Goal: Transaction & Acquisition: Purchase product/service

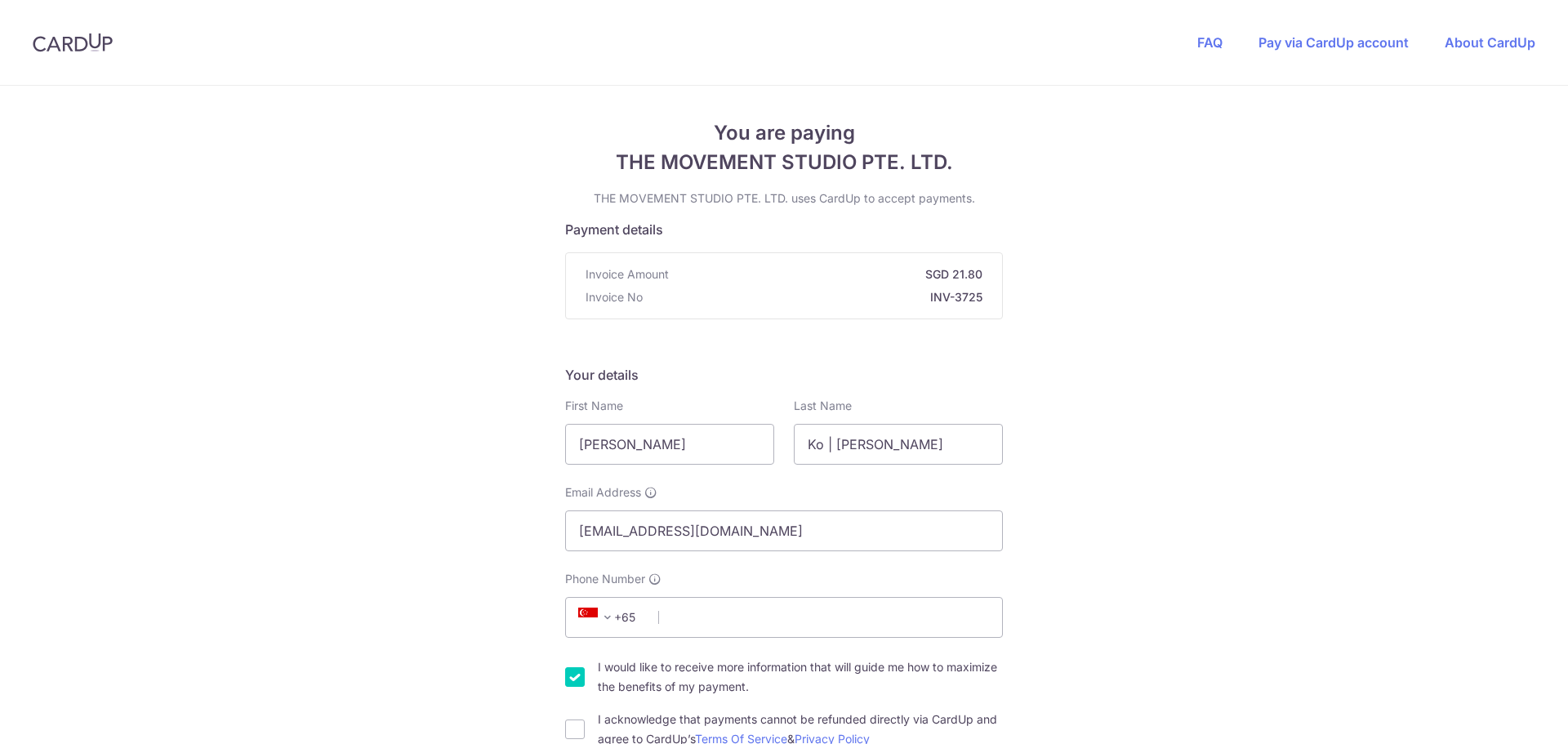
click at [919, 128] on span "You are paying" at bounding box center [784, 133] width 438 height 29
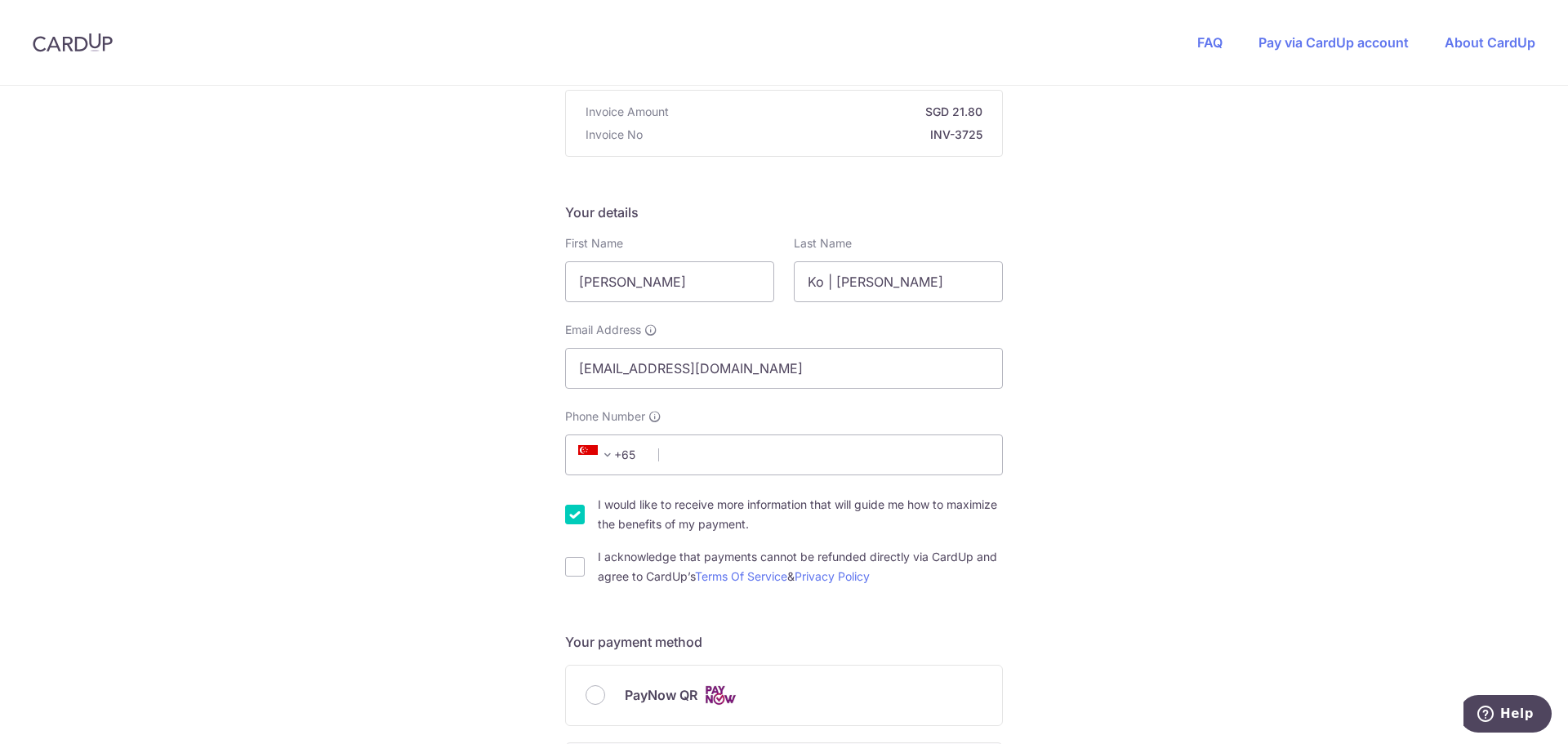
scroll to position [163, 0]
click at [701, 456] on input "Phone Number" at bounding box center [784, 454] width 438 height 41
type input "91998225"
click at [1101, 497] on div "You are paying THE MOVEMENT STUDIO PTE. LTD. THE MOVEMENT STUDIO PTE. LTD. uses…" at bounding box center [784, 719] width 1568 height 1593
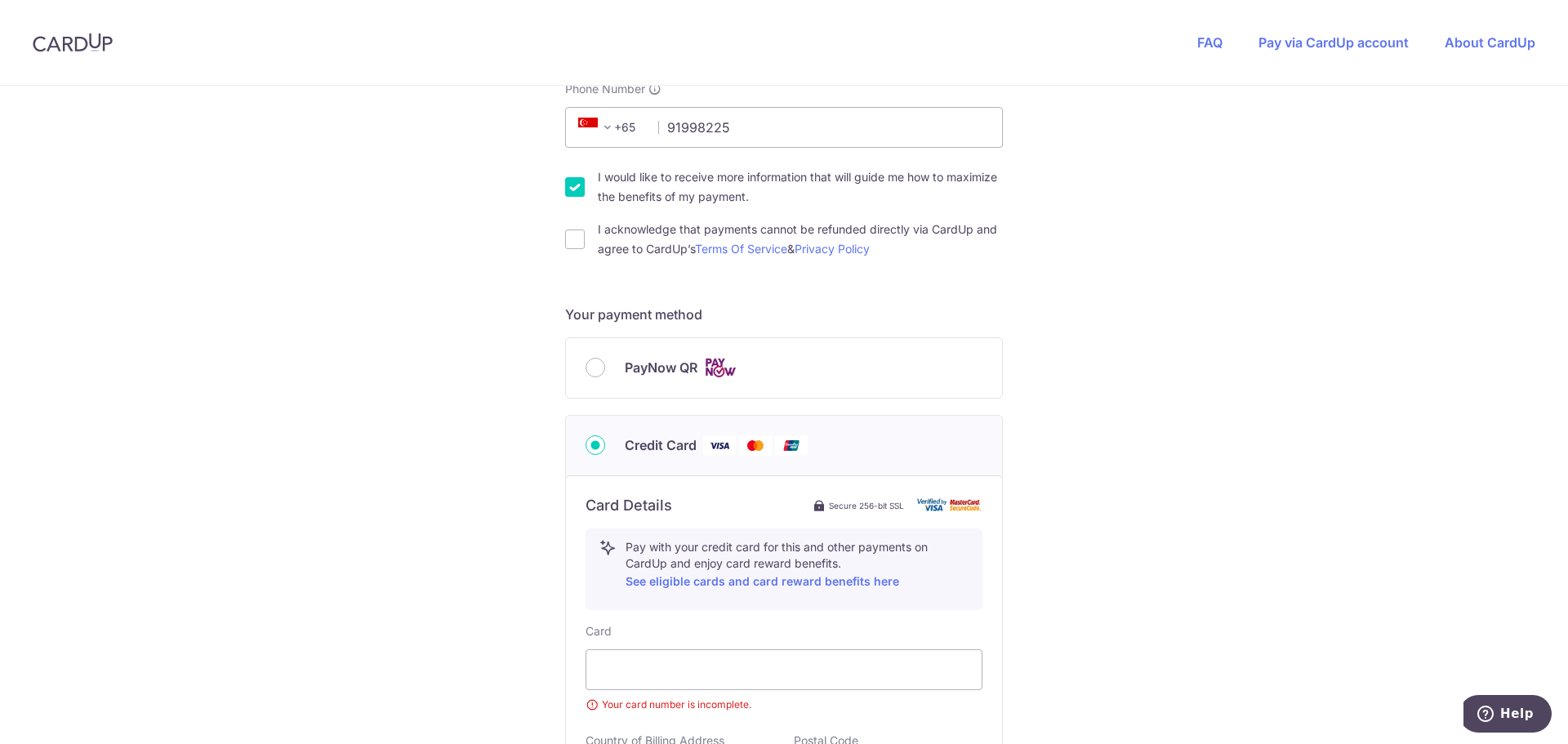
click at [1101, 349] on div "You are paying THE MOVEMENT STUDIO PTE. LTD. THE MOVEMENT STUDIO PTE. LTD. uses…" at bounding box center [784, 404] width 1568 height 1616
click at [1129, 335] on div "You are paying THE MOVEMENT STUDIO PTE. LTD. THE MOVEMENT STUDIO PTE. LTD. uses…" at bounding box center [784, 404] width 1568 height 1616
click at [591, 369] on input "PayNow QR" at bounding box center [595, 367] width 20 height 20
radio input "true"
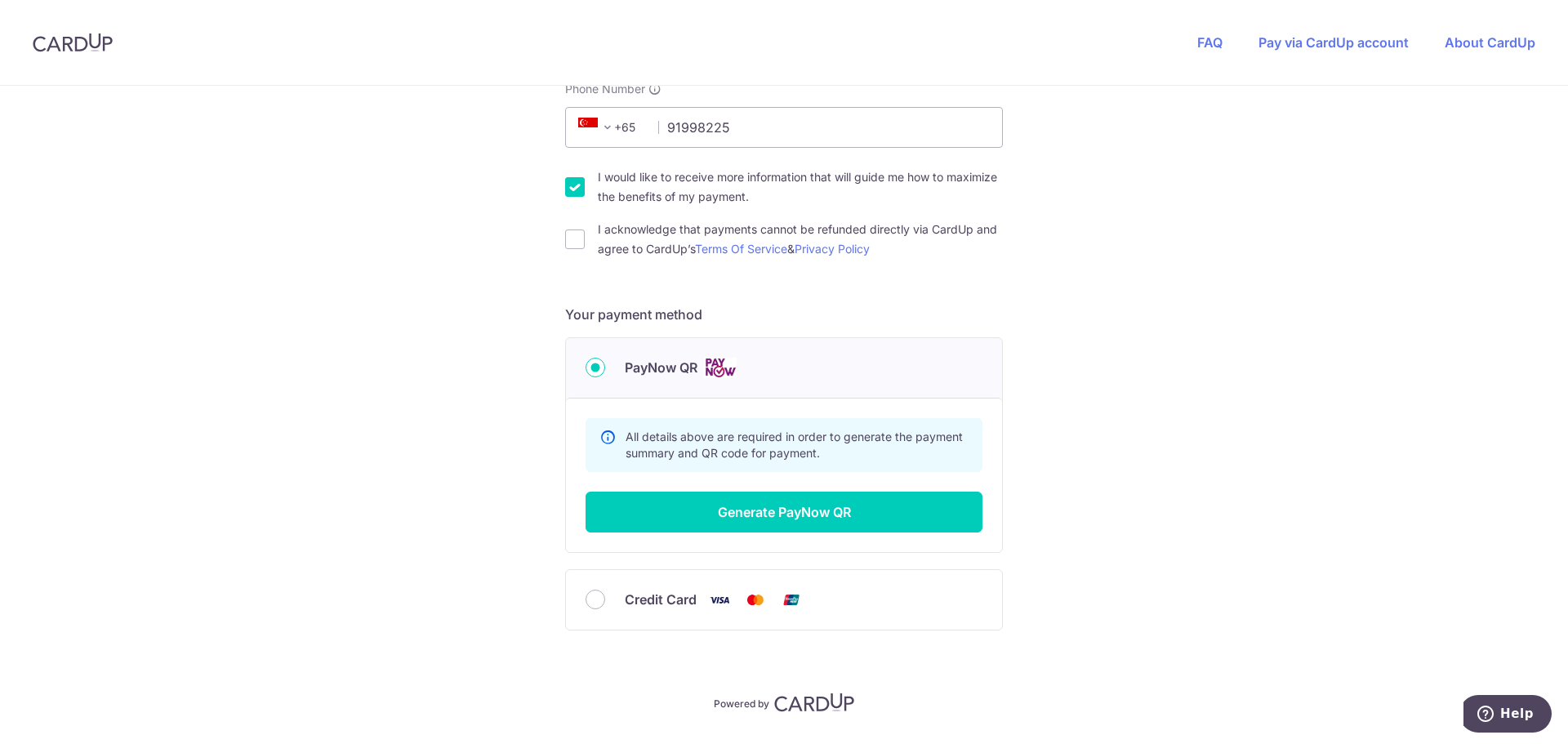
click at [588, 369] on input "PayNow QR" at bounding box center [595, 367] width 20 height 20
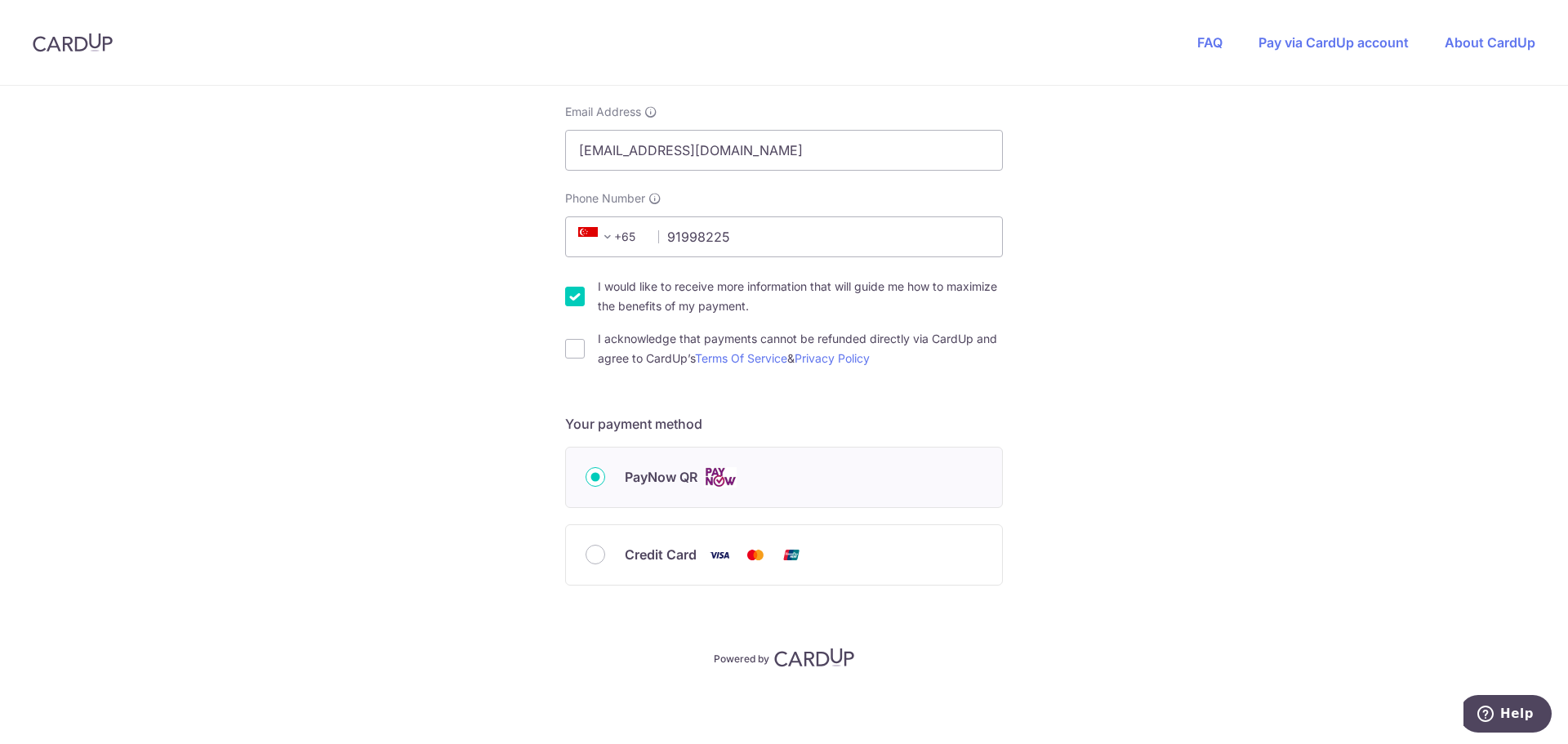
click at [597, 443] on div "Your payment method PayNow QR Summary Total Payable SGD 21.80 All details above…" at bounding box center [784, 507] width 438 height 188
click at [590, 556] on input "Credit Card" at bounding box center [595, 554] width 20 height 20
radio input "true"
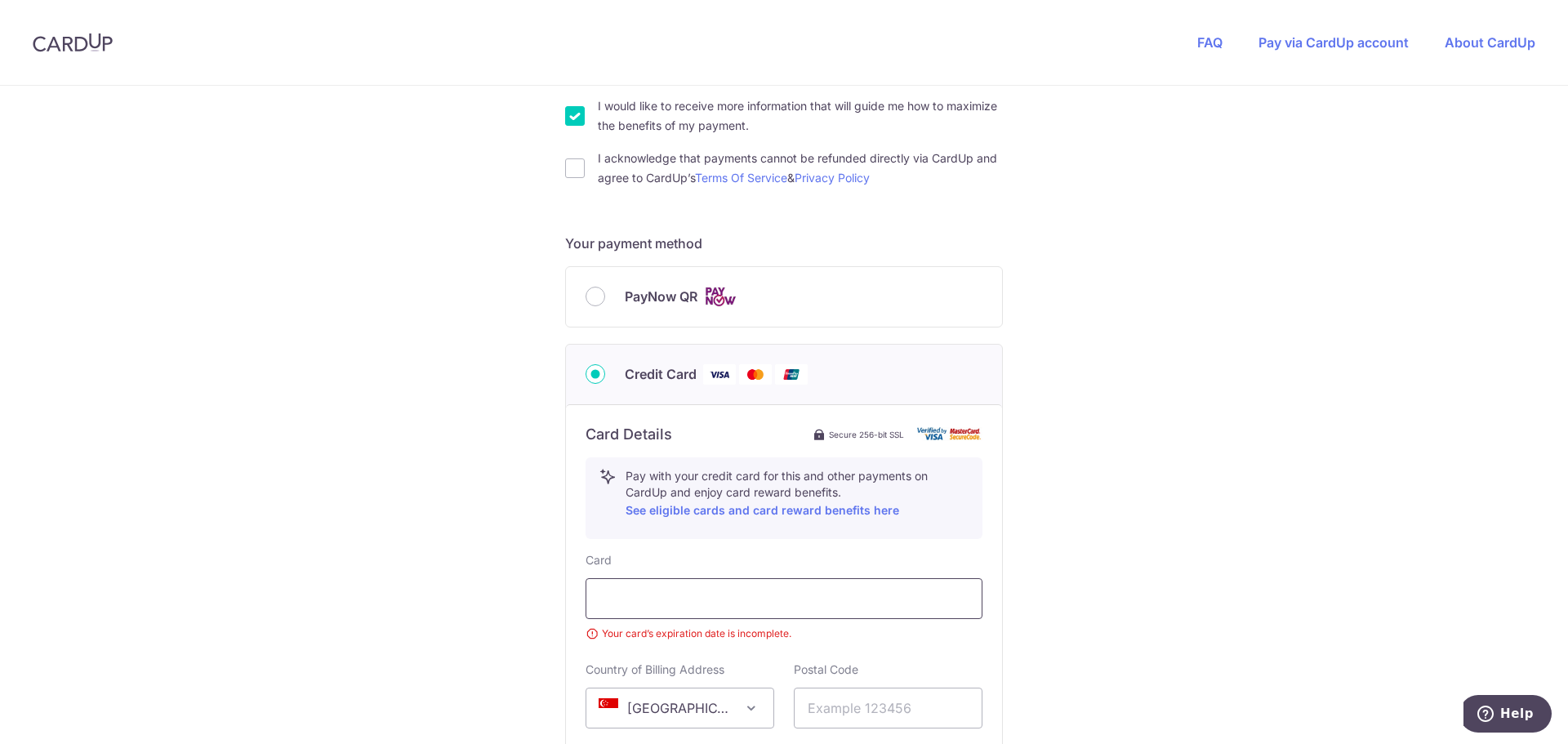
scroll to position [707, 0]
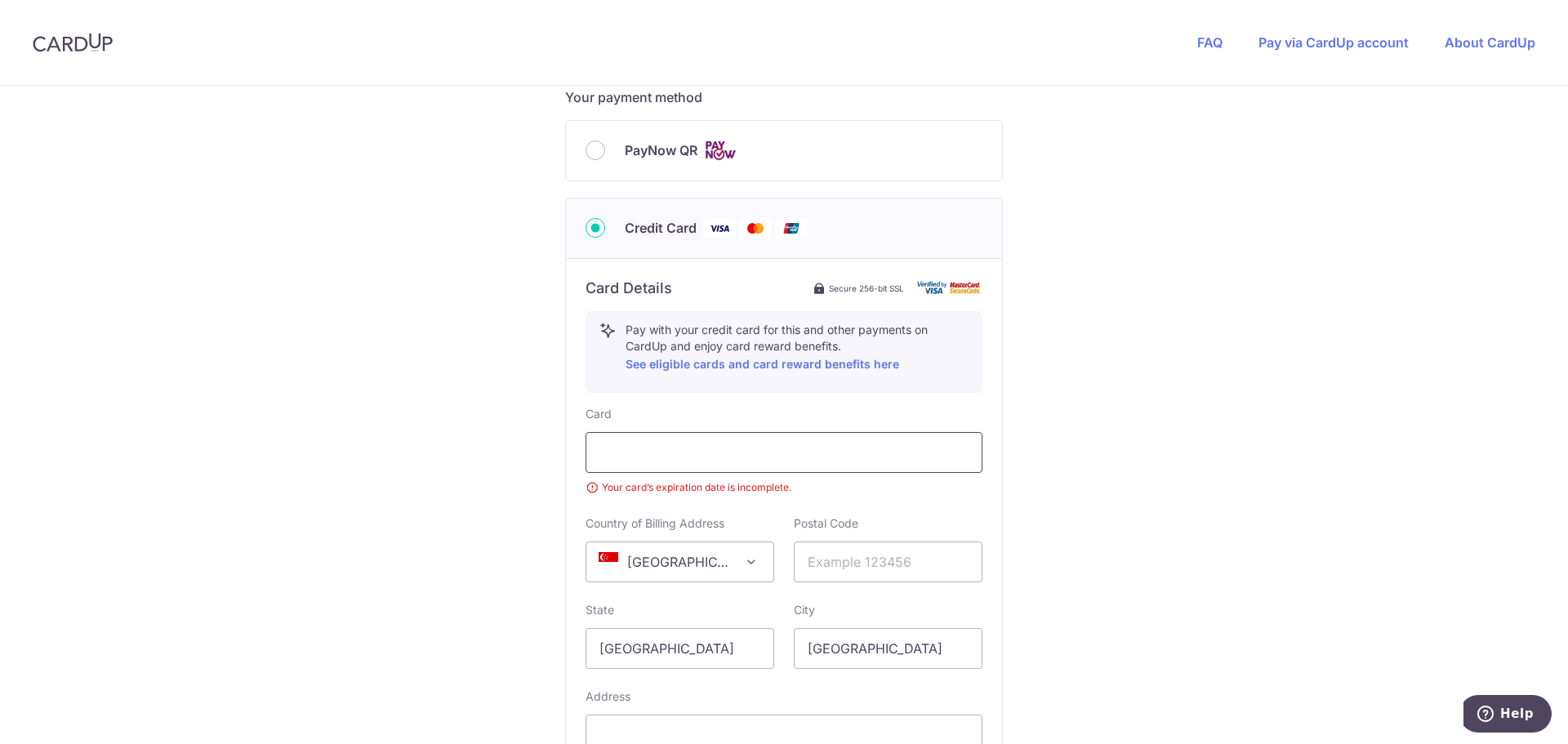
click at [746, 469] on div at bounding box center [784, 452] width 397 height 41
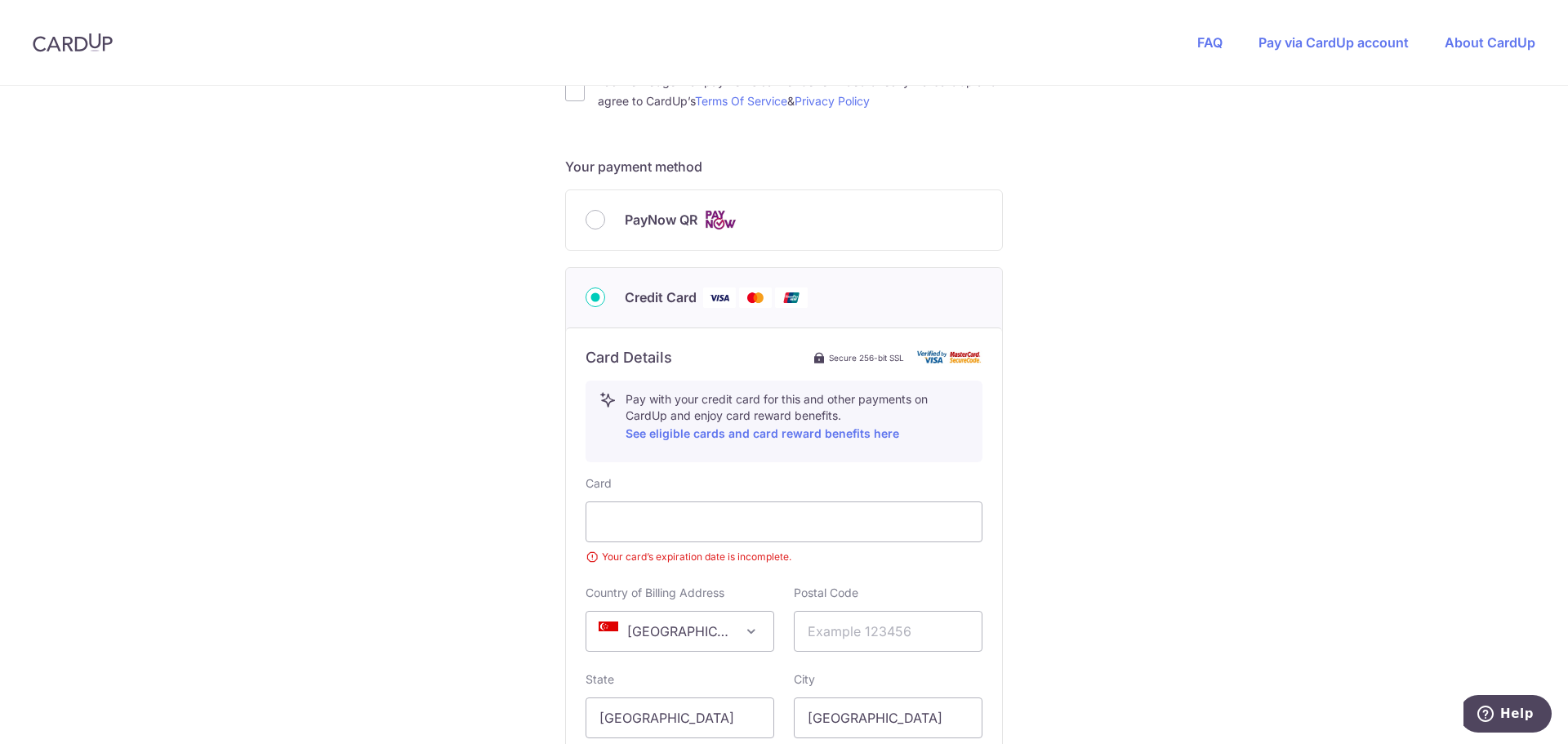
scroll to position [791, 0]
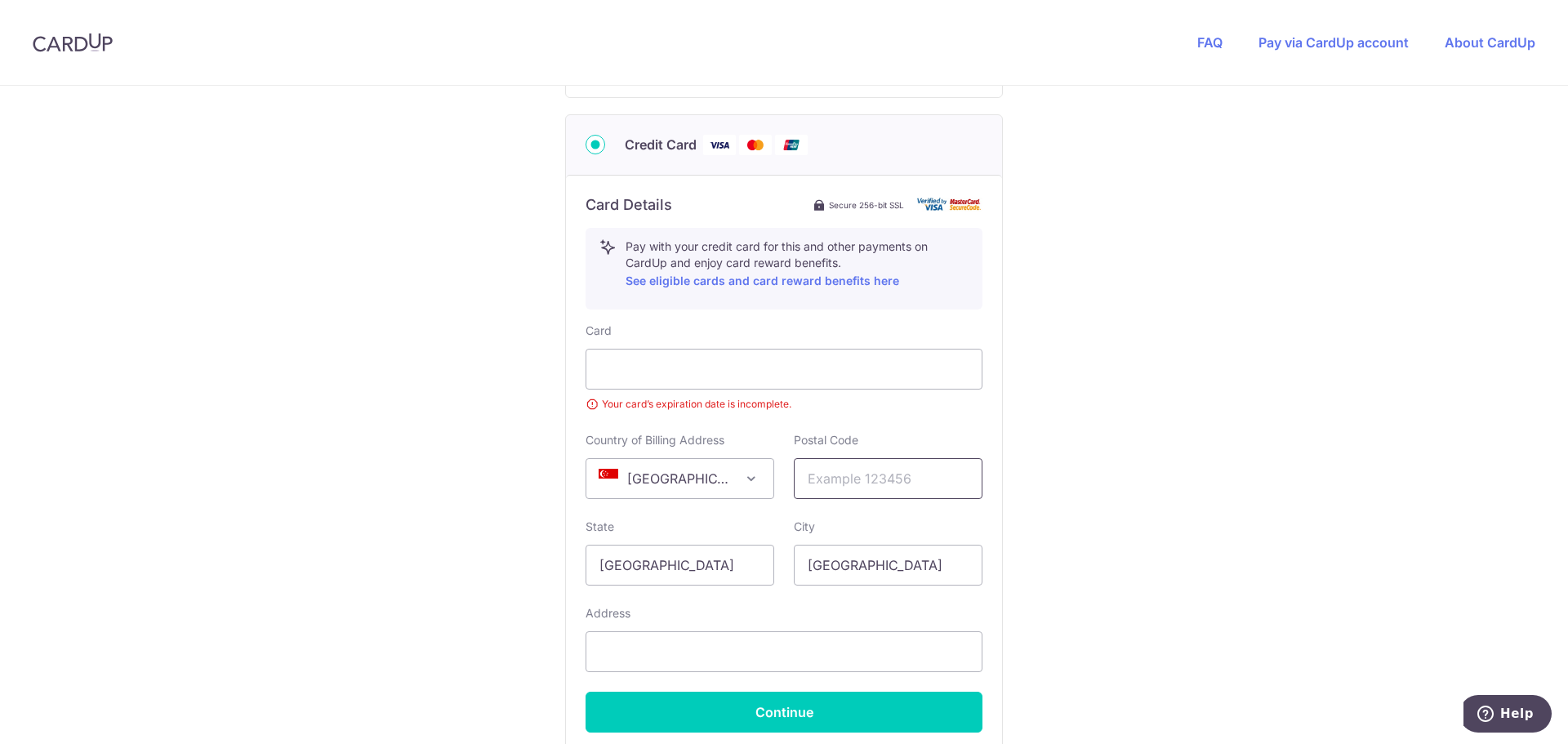
click at [829, 468] on input "text" at bounding box center [888, 478] width 188 height 41
type input "328743"
click at [692, 644] on input "text" at bounding box center [784, 652] width 397 height 41
type input "16 [PERSON_NAME], #10-11 [GEOGRAPHIC_DATA]"
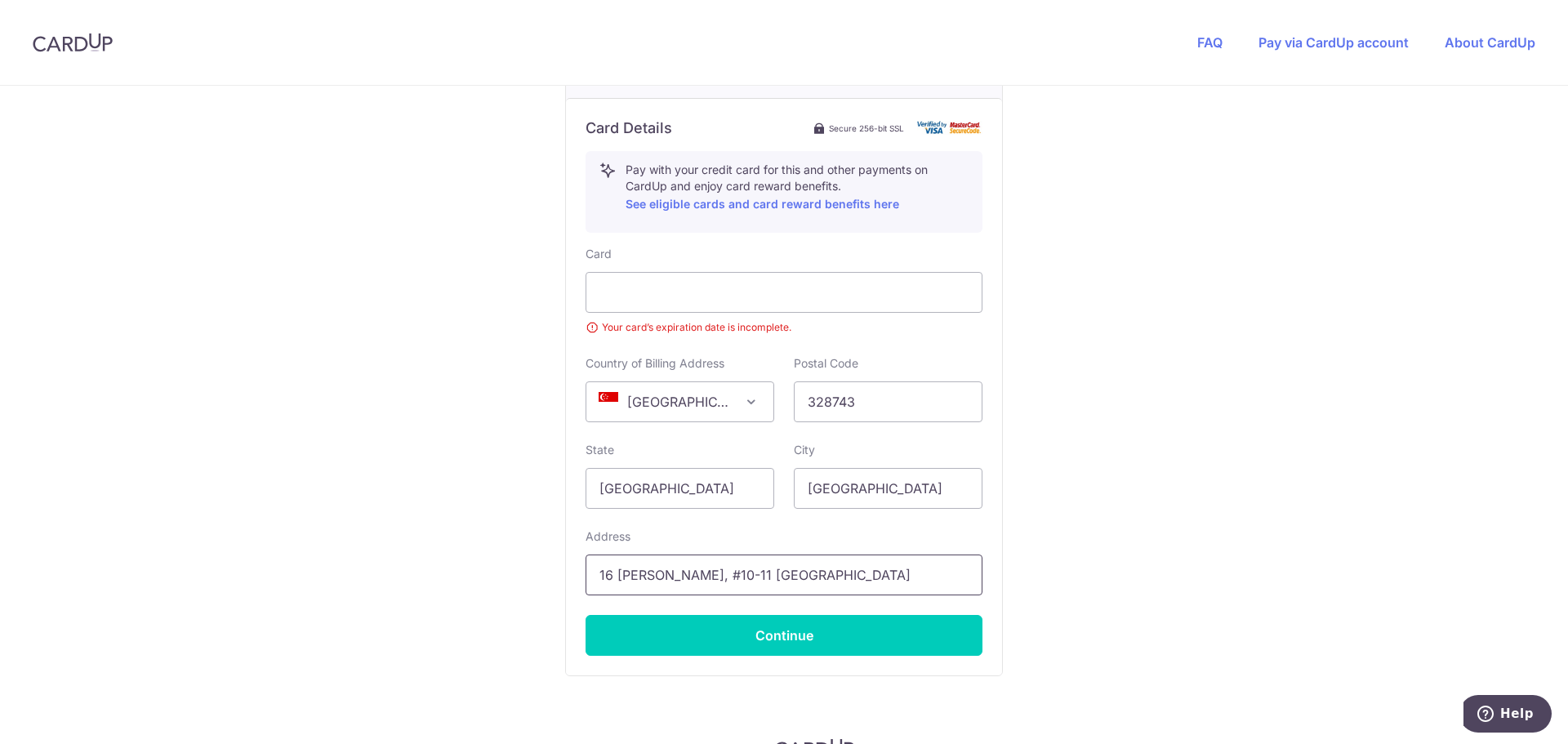
scroll to position [958, 0]
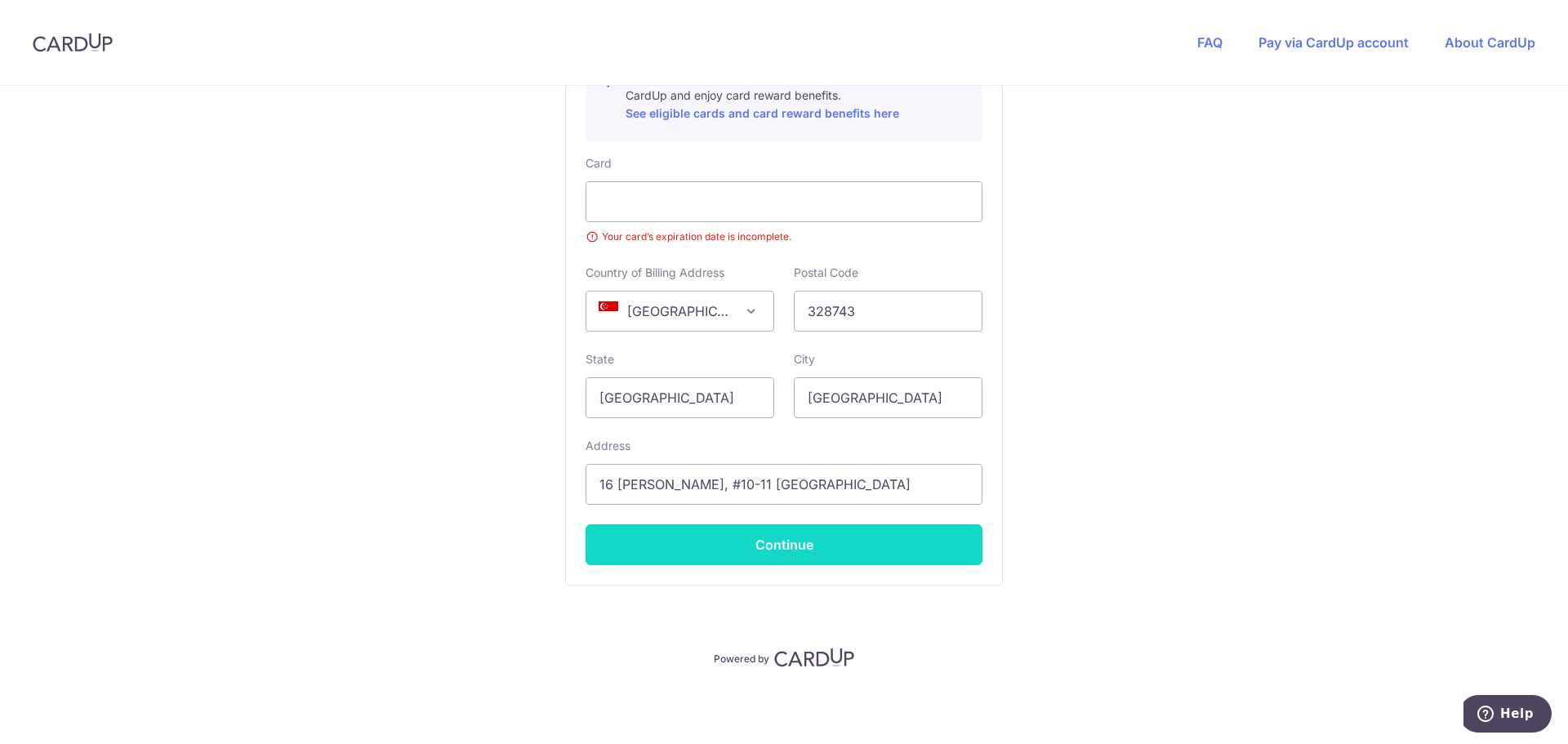
click at [732, 544] on button "Continue" at bounding box center [784, 544] width 397 height 41
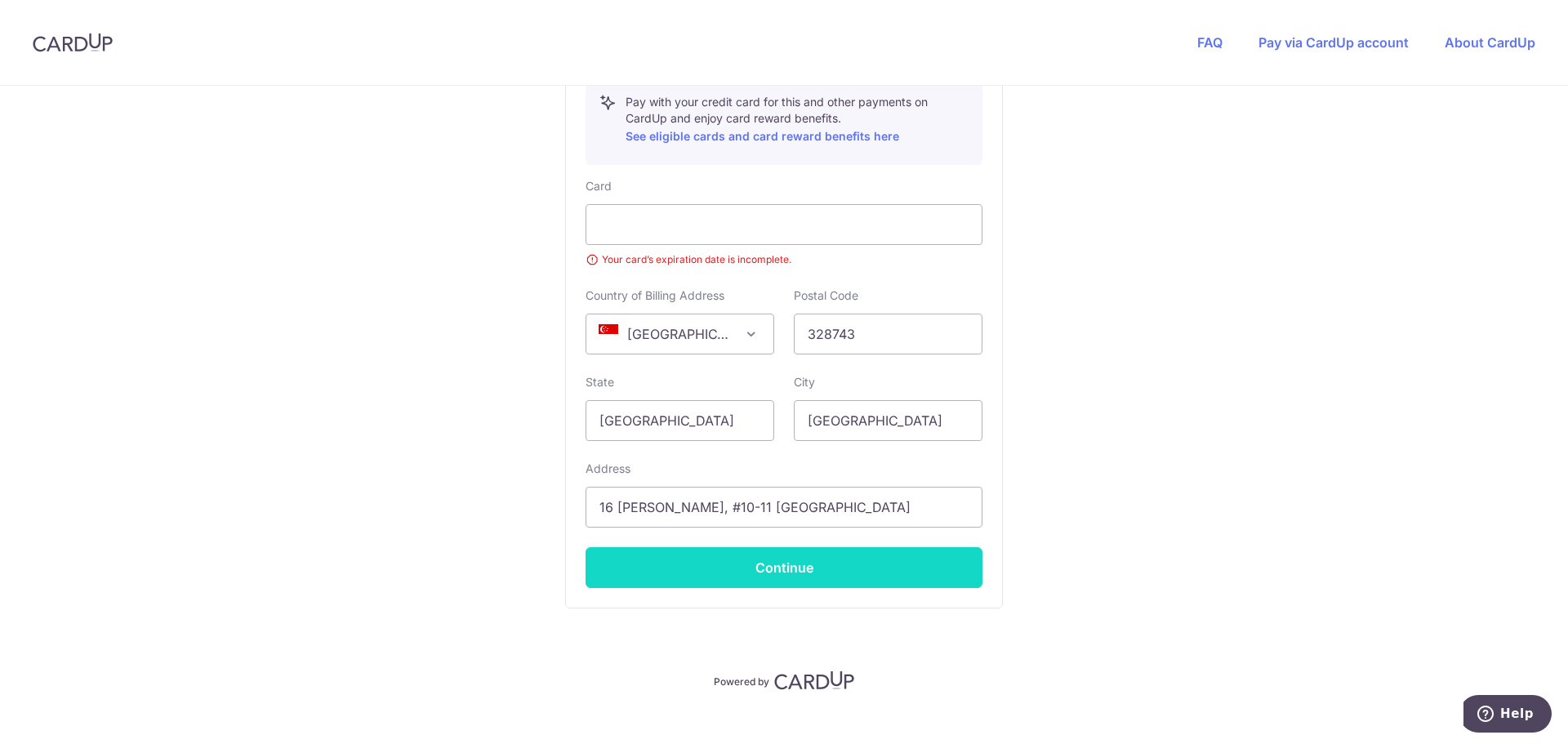
scroll to position [315, 0]
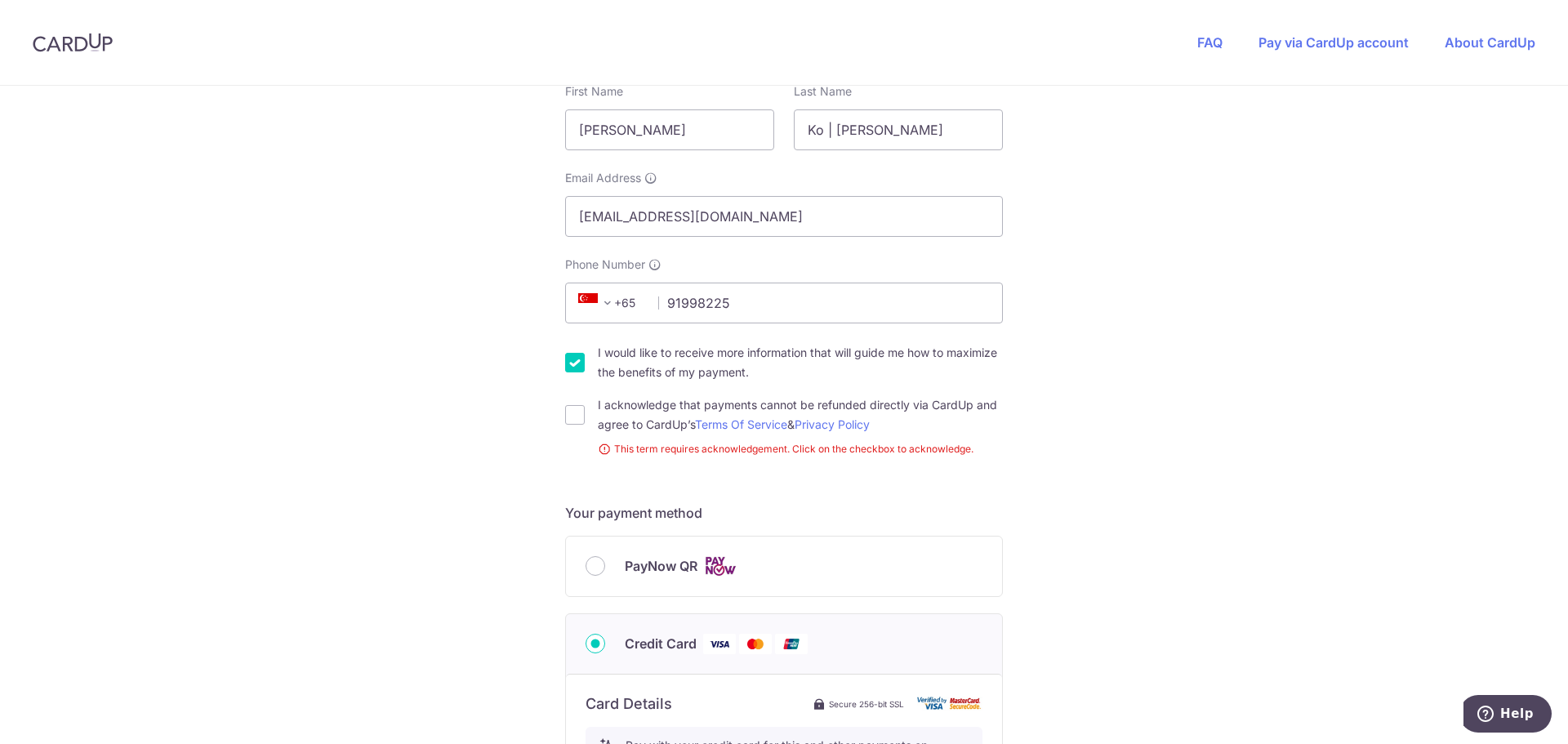
click at [559, 416] on div "You are paying THE MOVEMENT STUDIO PTE. LTD. THE MOVEMENT STUDIO PTE. LTD. uses…" at bounding box center [784, 590] width 1568 height 1639
click at [568, 359] on input "I would like to receive more information that will guide me how to maximize the…" at bounding box center [575, 362] width 20 height 20
checkbox input "false"
click at [577, 415] on input "I acknowledge that payments cannot be refunded directly via CardUp and agree to…" at bounding box center [575, 415] width 20 height 20
checkbox input "true"
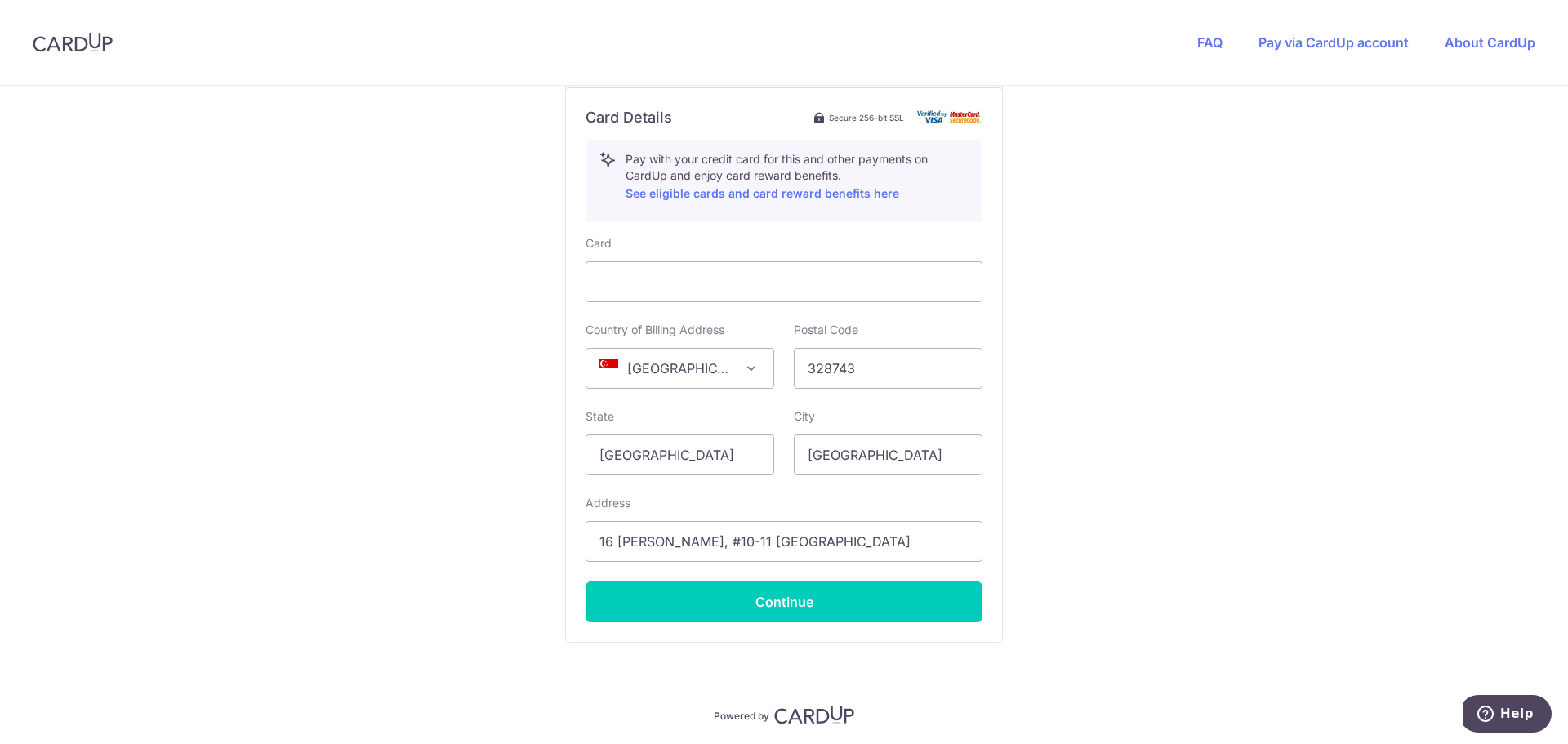
scroll to position [935, 0]
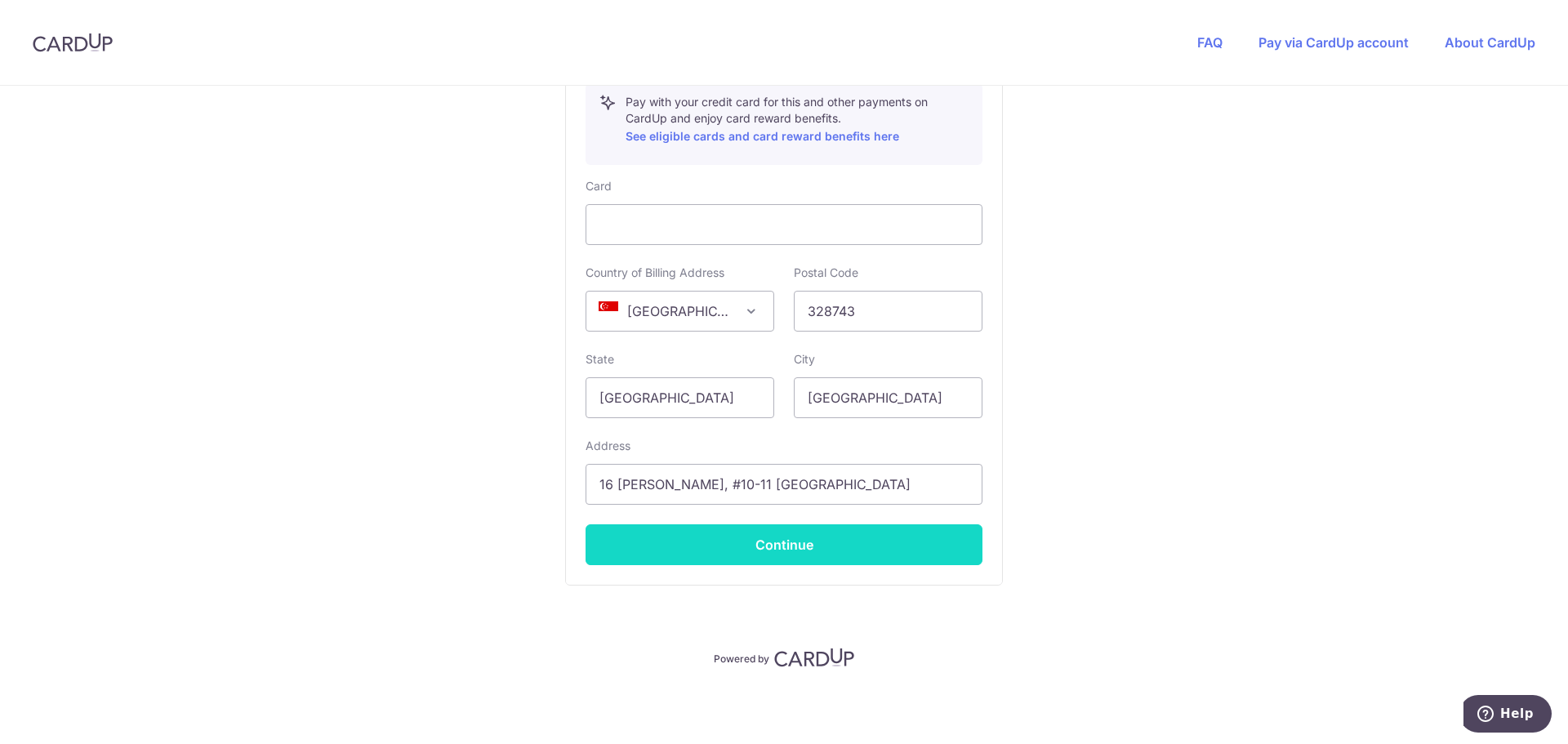
click at [772, 541] on button "Continue" at bounding box center [784, 544] width 397 height 41
type input "**** 0191"
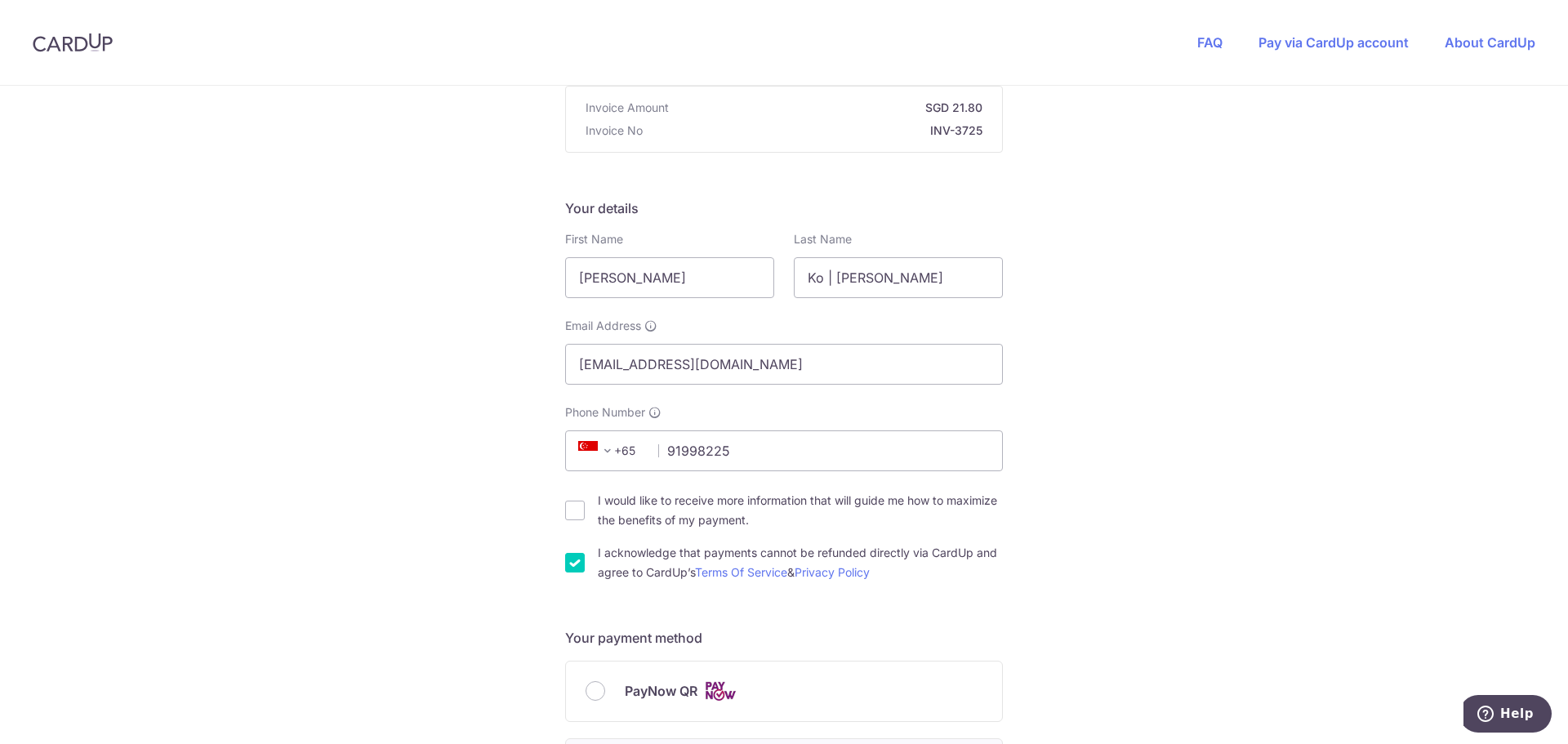
scroll to position [411, 0]
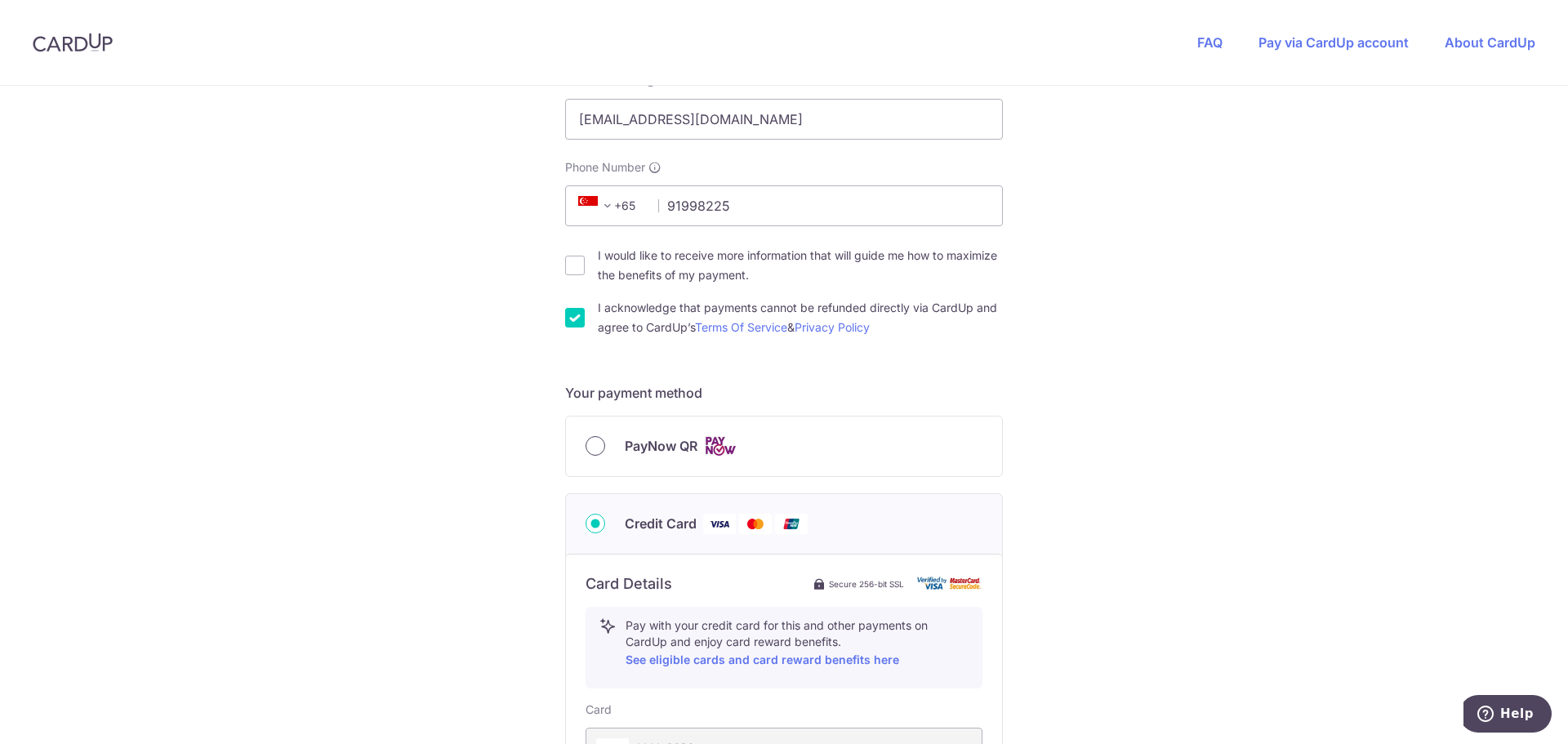
click at [586, 448] on input "PayNow QR" at bounding box center [595, 446] width 20 height 20
radio input "true"
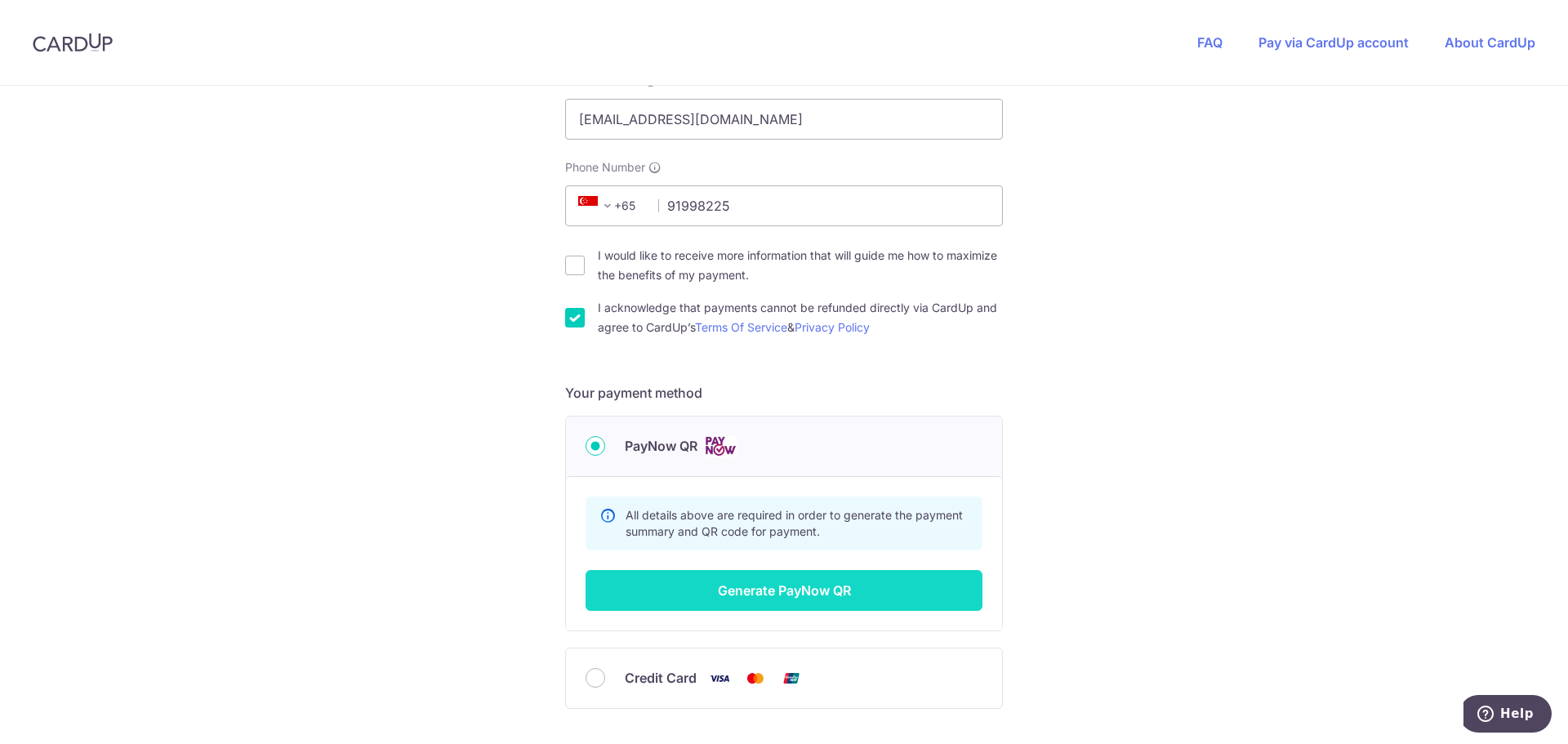
click at [771, 590] on button "Generate PayNow QR" at bounding box center [784, 590] width 397 height 41
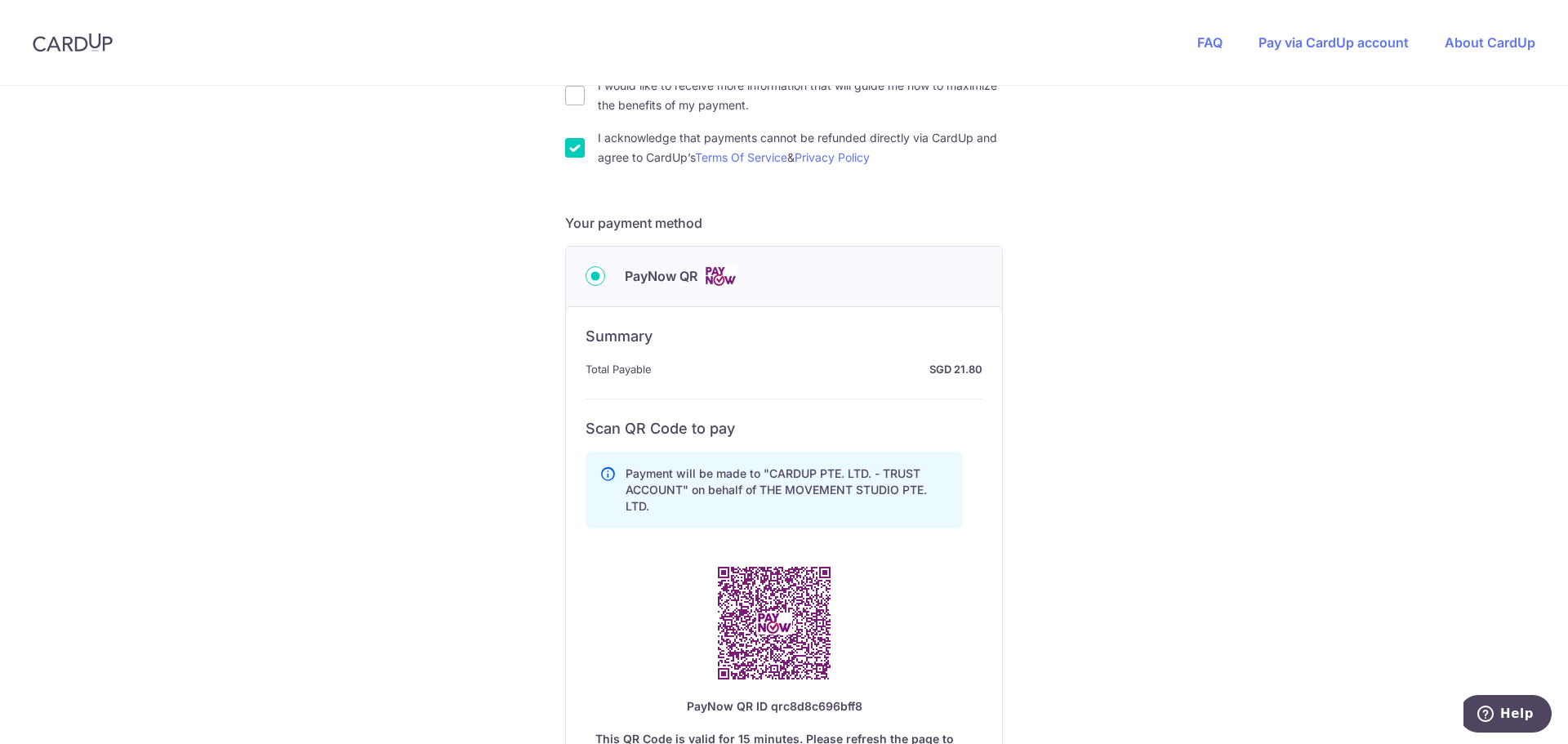
scroll to position [738, 0]
